Goal: Check status: Check status

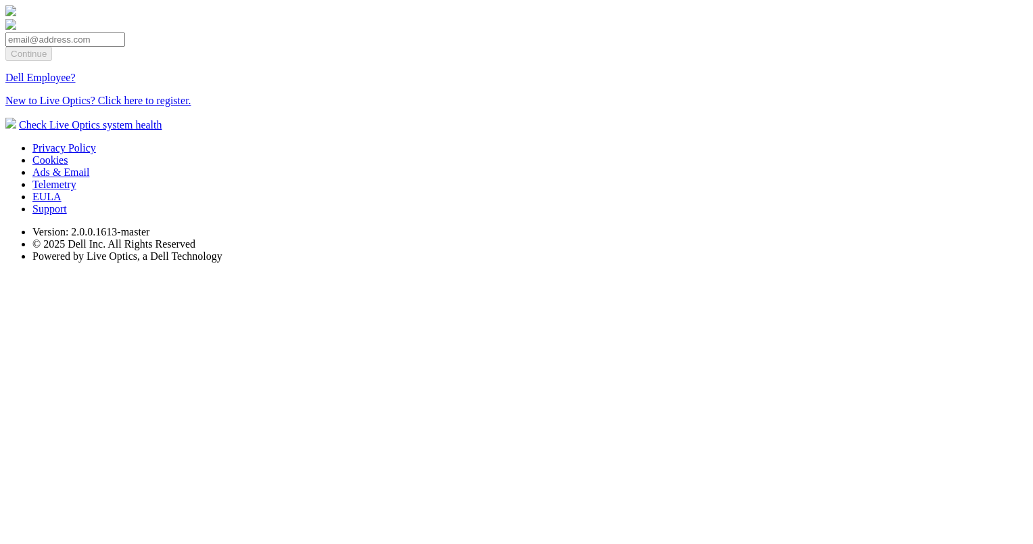
click at [125, 47] on input "email" at bounding box center [65, 39] width 120 height 14
type input "[EMAIL_ADDRESS][DOMAIN_NAME]"
click at [52, 61] on input "Continue" at bounding box center [28, 54] width 47 height 14
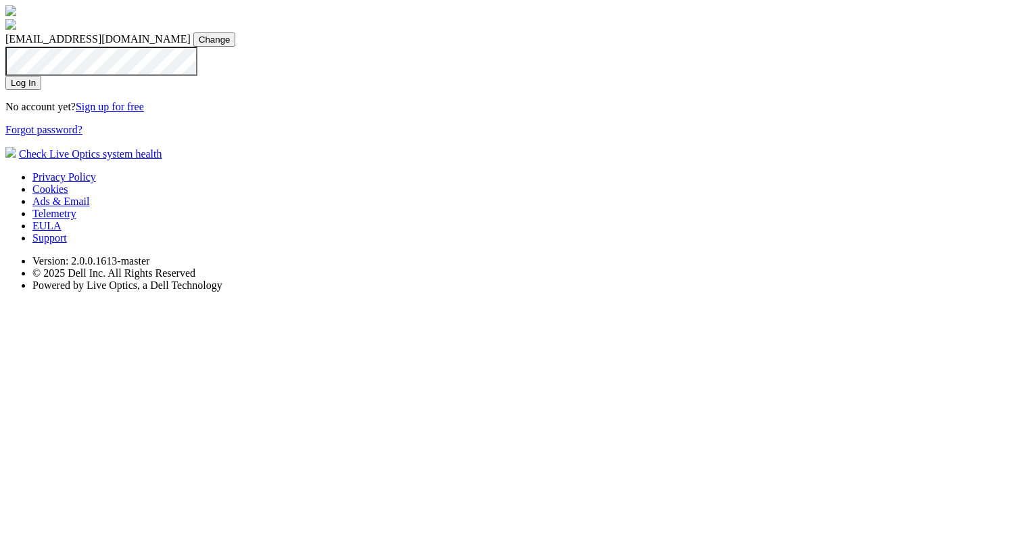
click at [41, 90] on input "Log In" at bounding box center [23, 83] width 36 height 14
